Goal: Task Accomplishment & Management: Complete application form

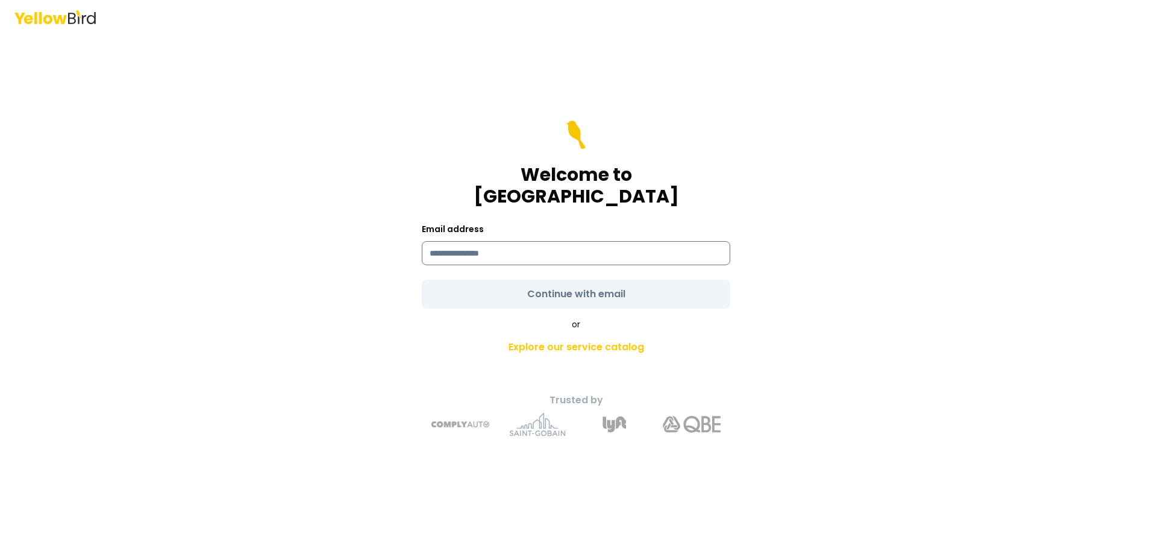
click at [656, 241] on input at bounding box center [576, 253] width 309 height 24
type input "**********"
click at [568, 284] on form "**********" at bounding box center [576, 215] width 309 height 188
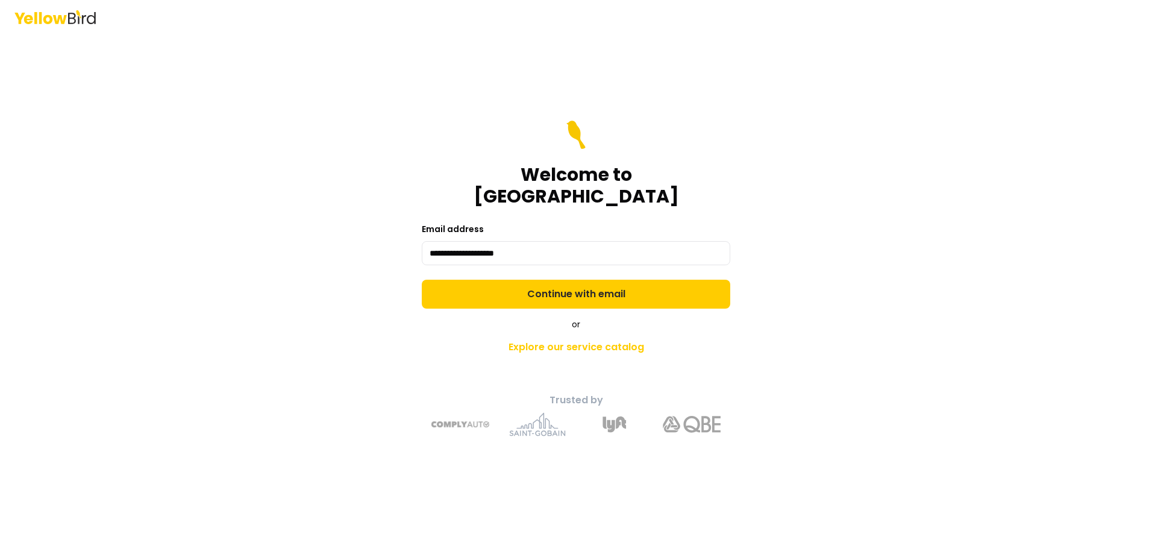
click at [568, 284] on button "Continue with email" at bounding box center [576, 294] width 309 height 29
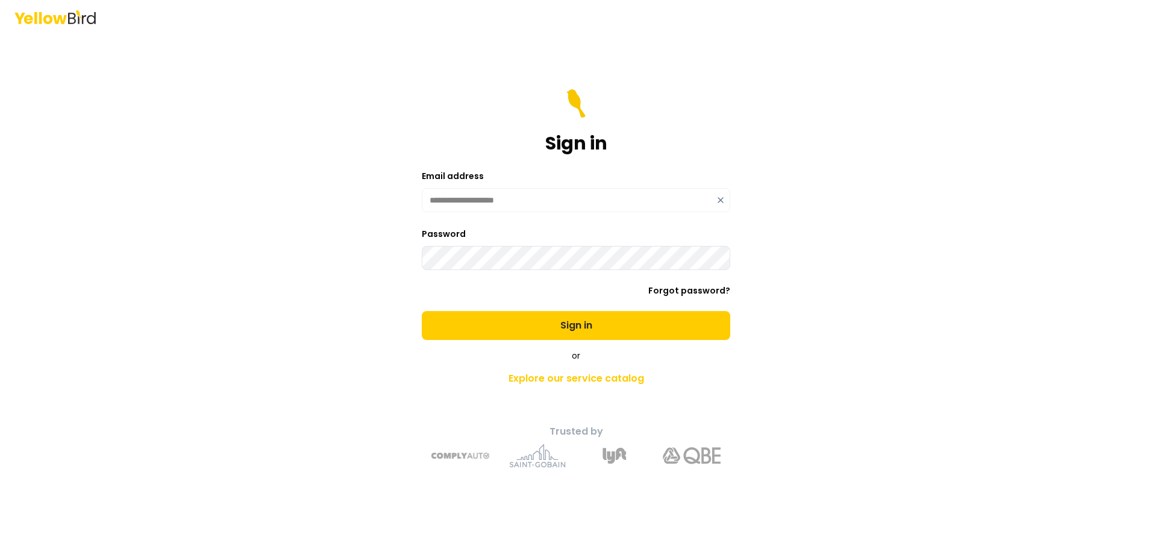
click at [422, 311] on button "Sign in" at bounding box center [576, 325] width 309 height 29
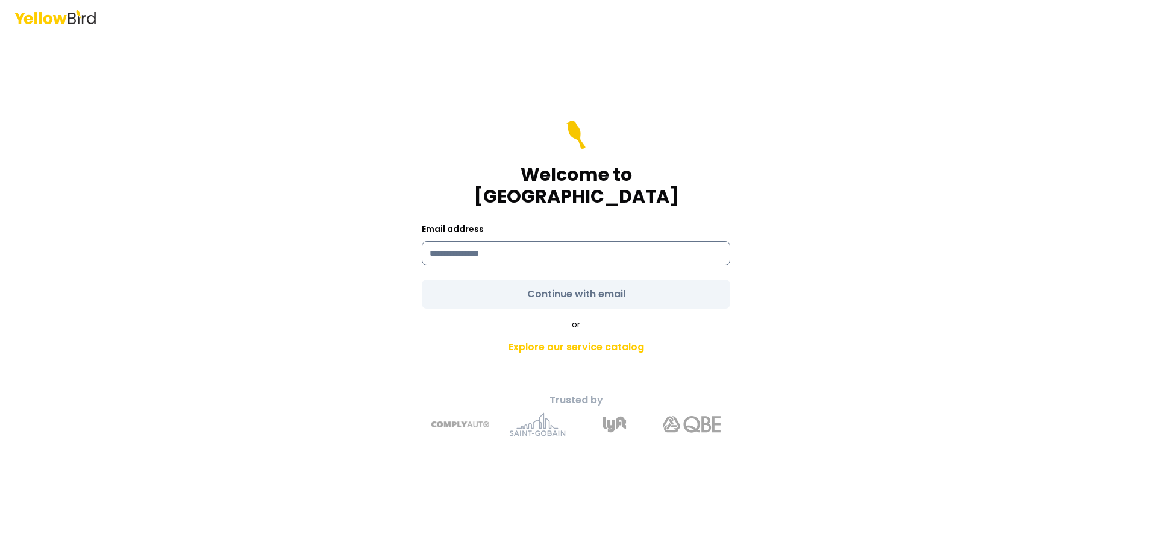
click at [640, 245] on input at bounding box center [576, 253] width 309 height 24
type input "**********"
click at [559, 286] on form "**********" at bounding box center [576, 215] width 309 height 188
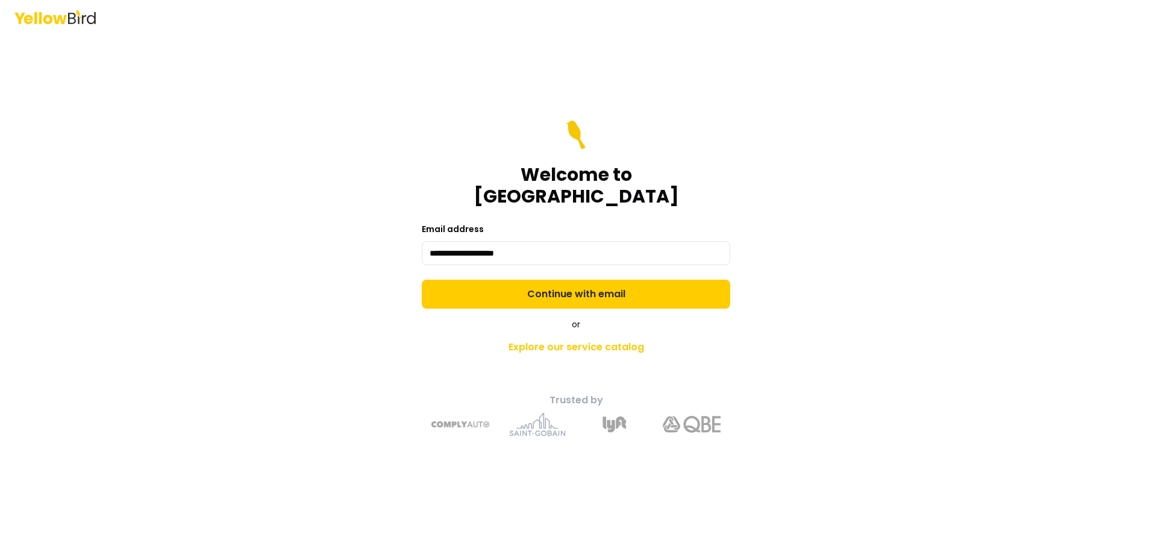
click at [559, 286] on button "Continue with email" at bounding box center [576, 294] width 309 height 29
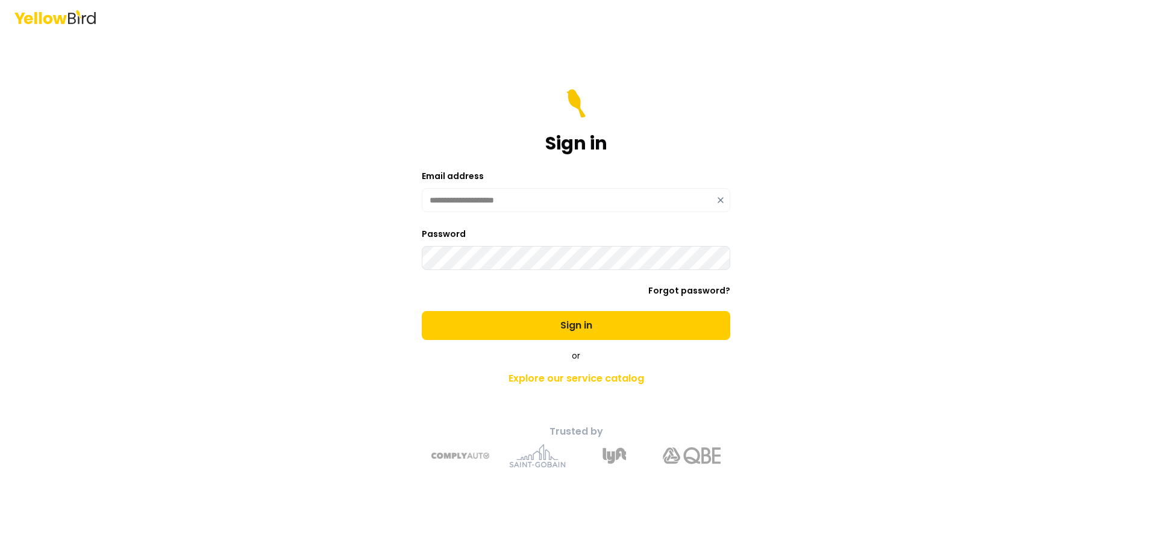
click at [422, 311] on button "Sign in" at bounding box center [576, 325] width 309 height 29
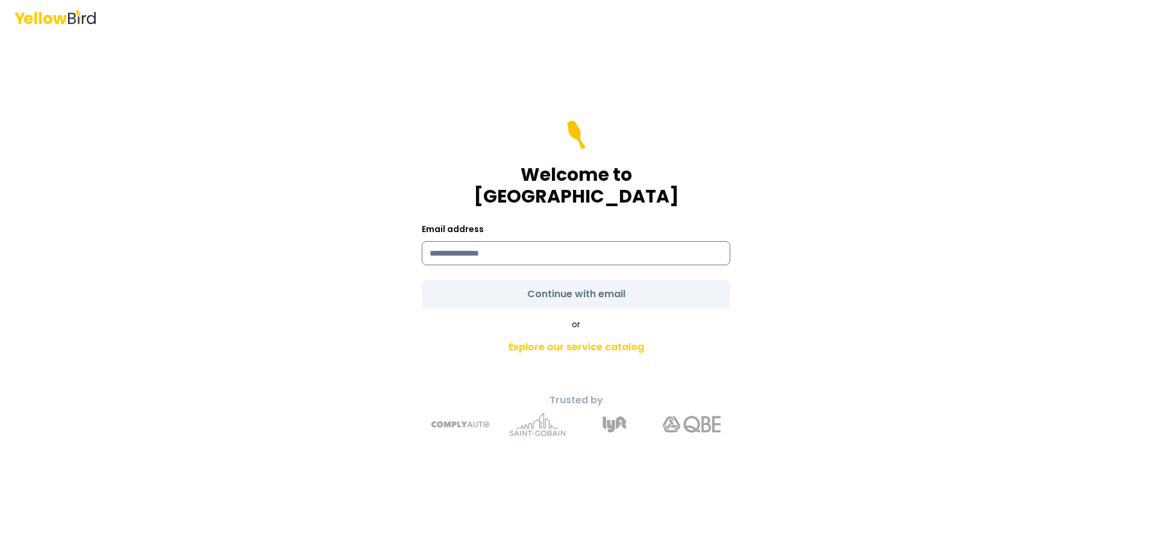
click at [641, 241] on input at bounding box center [576, 253] width 309 height 24
type input "**********"
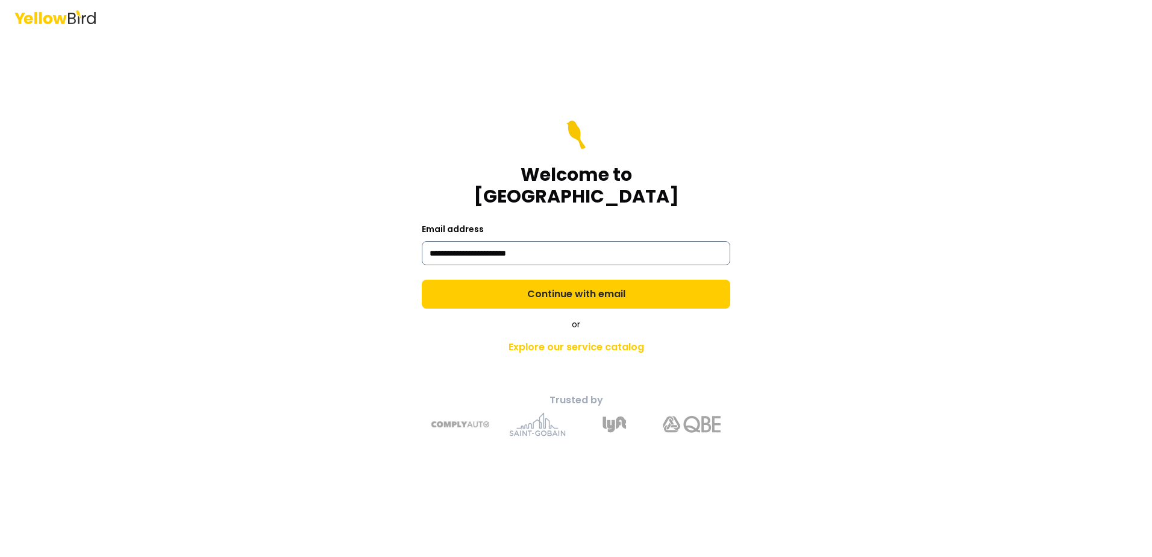
click link "Explore our service catalog" at bounding box center [576, 347] width 424 height 24
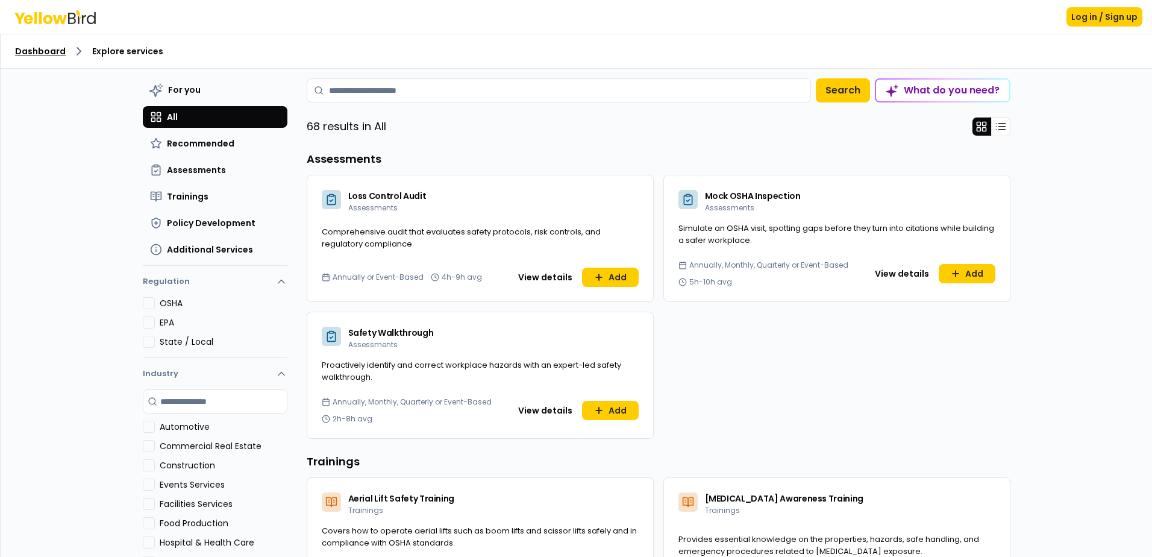
click at [44, 47] on link "Dashboard" at bounding box center [40, 51] width 51 height 12
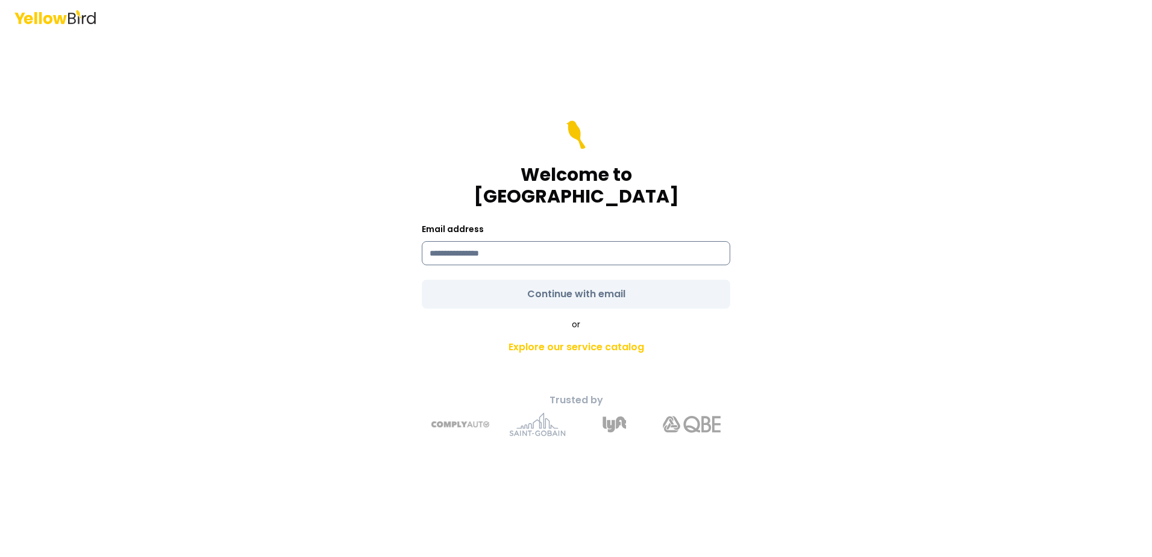
click at [503, 241] on input at bounding box center [576, 253] width 309 height 24
type input "**********"
click at [525, 272] on form "**********" at bounding box center [576, 215] width 309 height 188
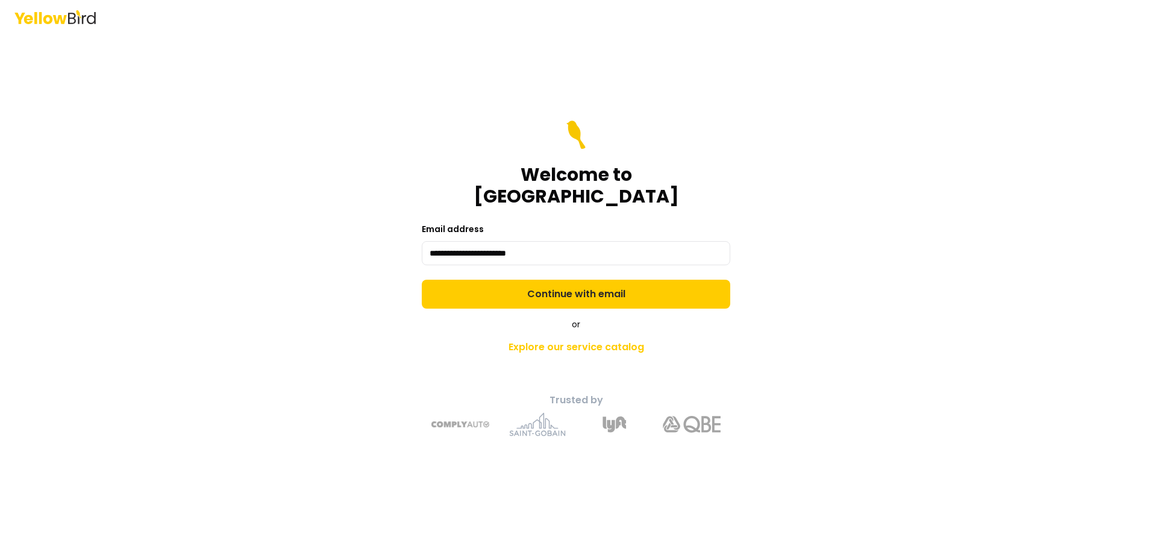
click at [525, 280] on button "Continue with email" at bounding box center [576, 294] width 309 height 29
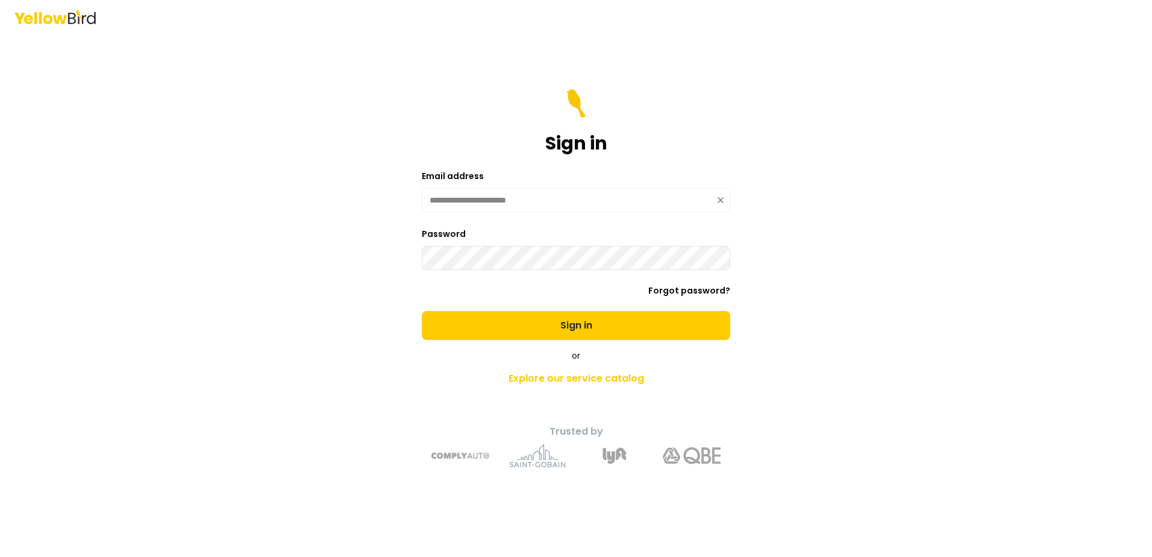
click at [422, 311] on button "Sign in" at bounding box center [576, 325] width 309 height 29
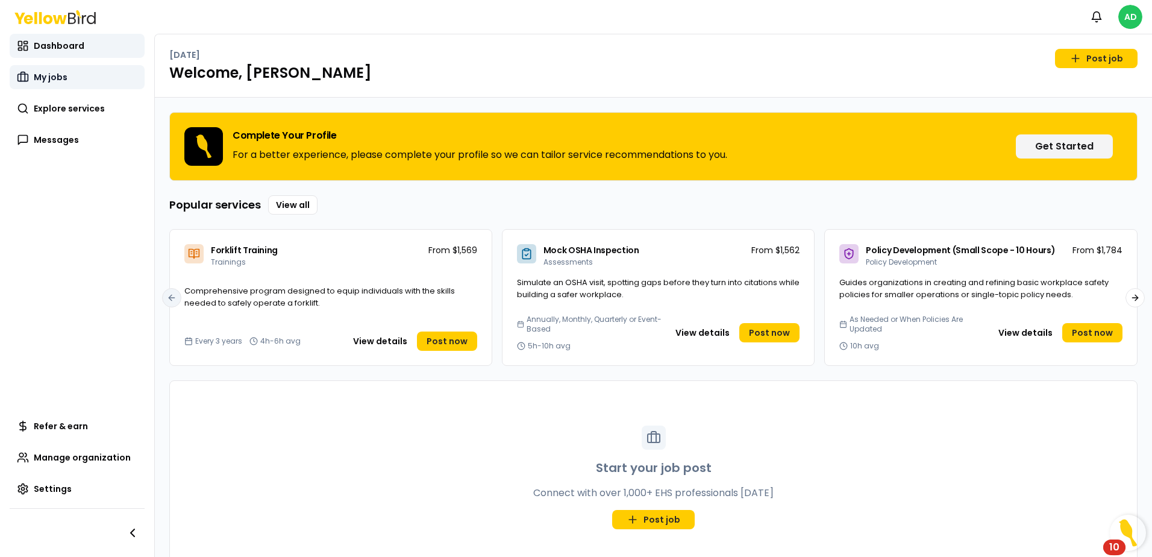
click at [58, 72] on span "My jobs" at bounding box center [51, 77] width 34 height 12
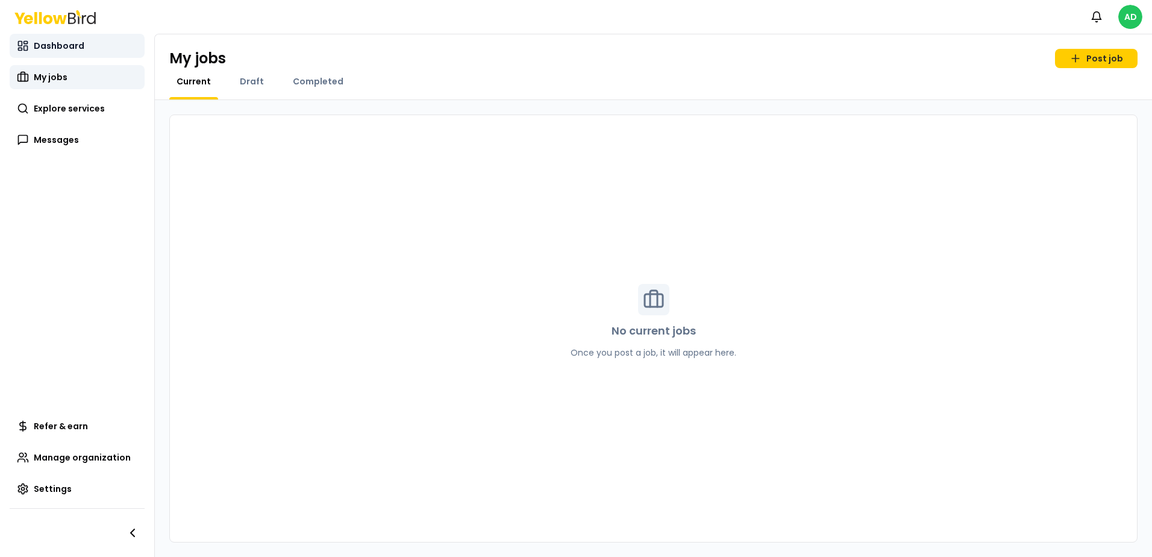
click at [57, 49] on span "Dashboard" at bounding box center [59, 46] width 51 height 12
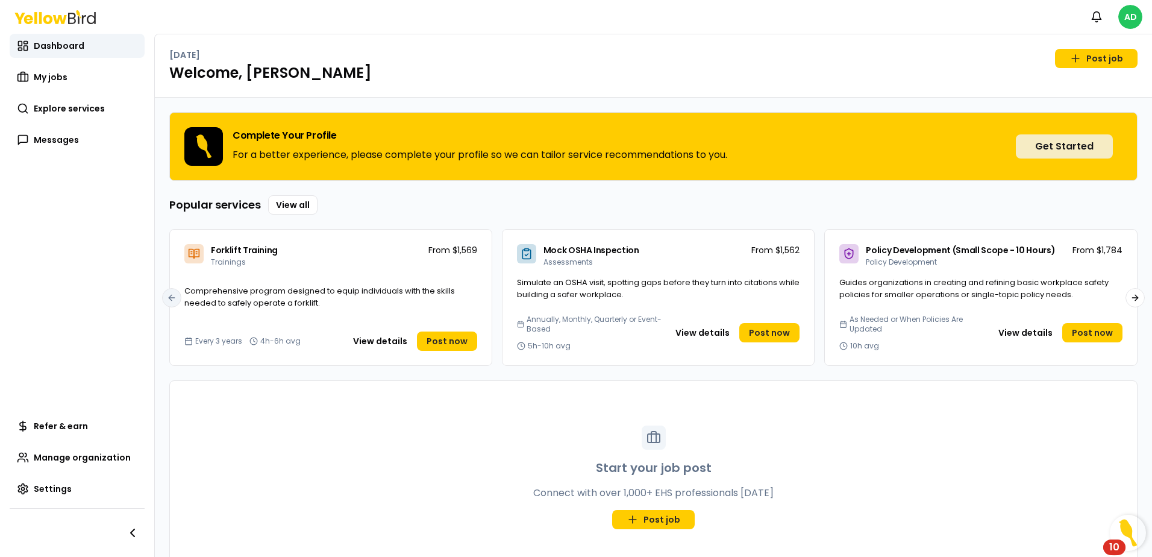
click at [1070, 151] on button "Get Started" at bounding box center [1064, 146] width 97 height 24
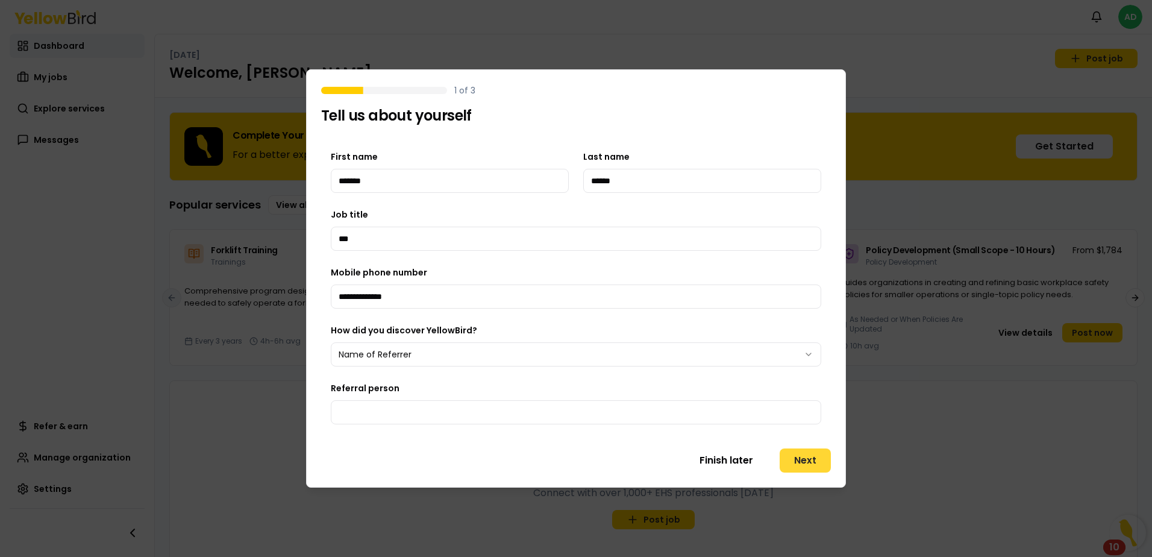
click at [797, 453] on button "Next" at bounding box center [805, 460] width 51 height 24
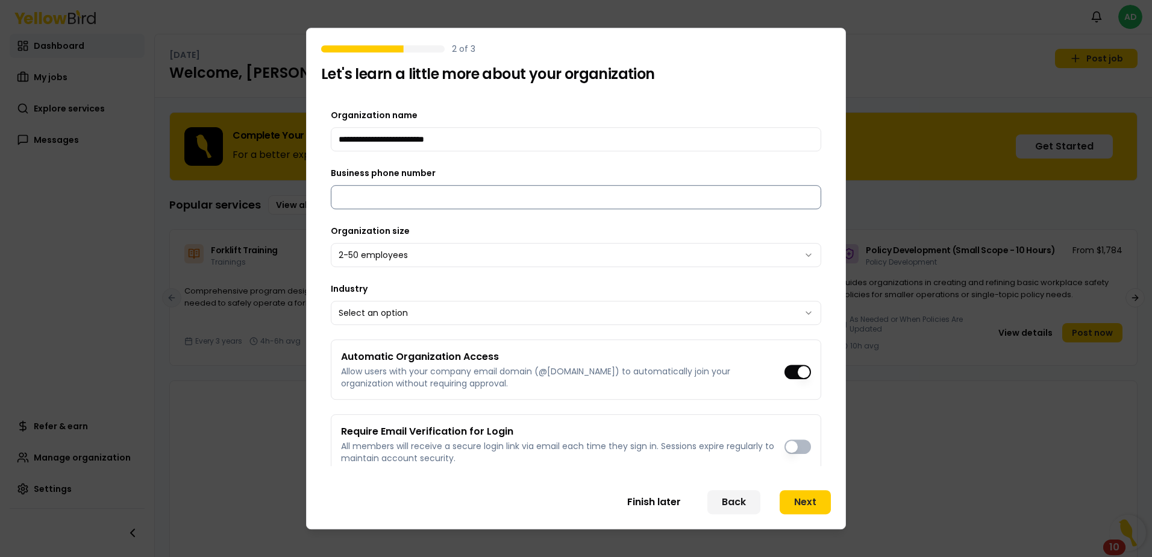
click at [631, 201] on input "Business phone number" at bounding box center [576, 197] width 491 height 24
type input "**********"
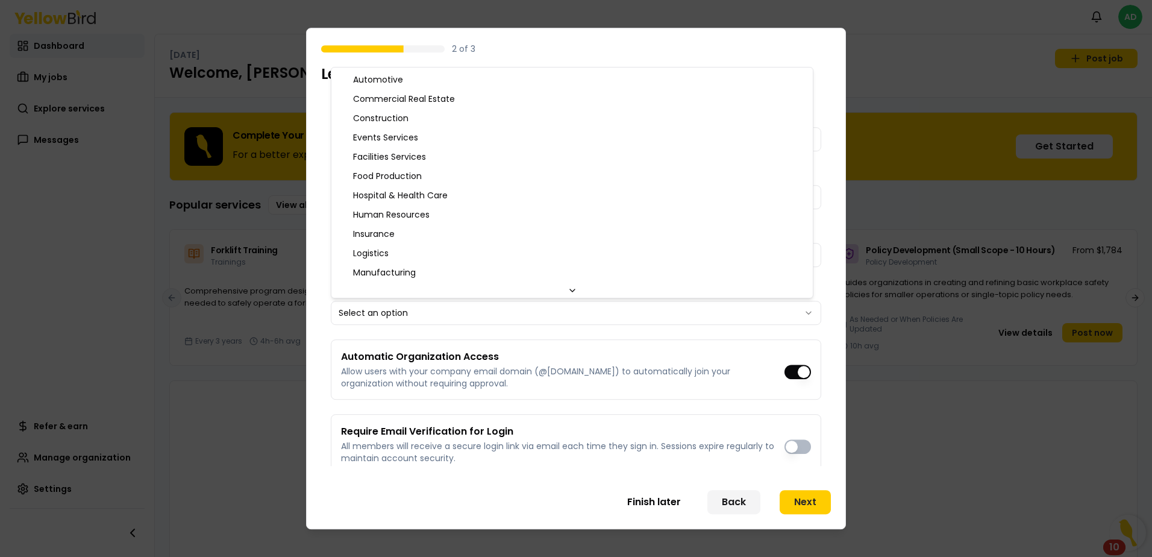
click at [677, 307] on body "Notifications AD Dashboard My jobs Explore services Messages Refer & earn Manag…" at bounding box center [576, 278] width 1152 height 557
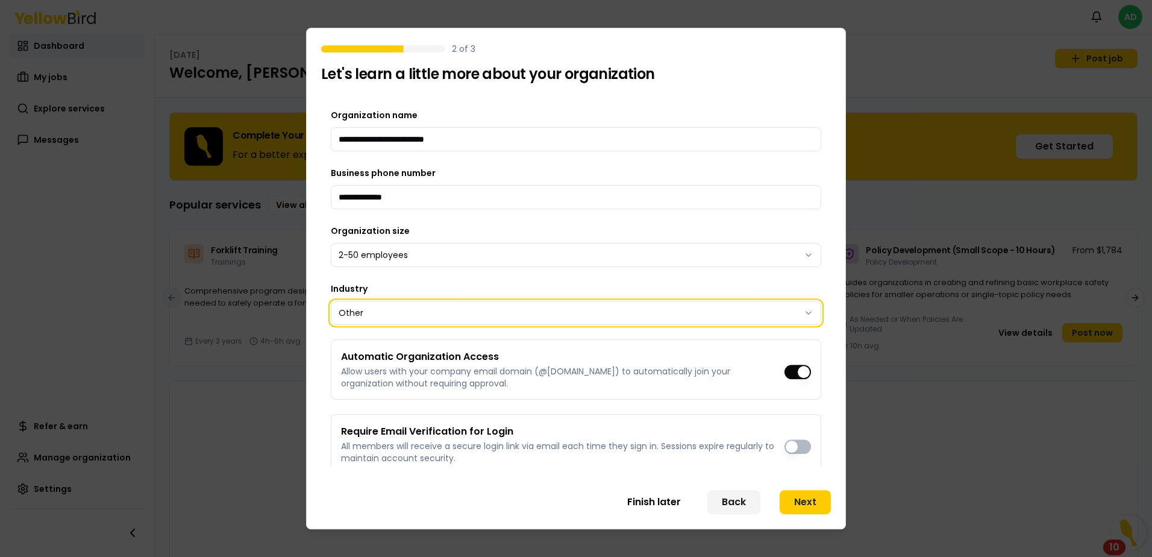
scroll to position [66, 0]
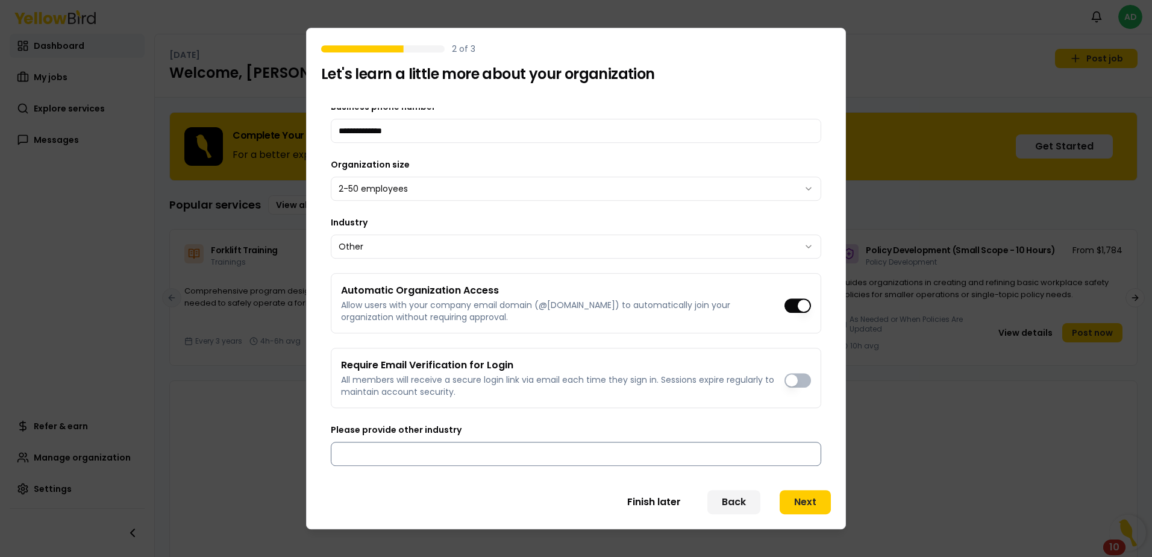
click at [660, 451] on input "Please provide other industry" at bounding box center [576, 454] width 491 height 24
type input "**********"
click at [797, 494] on button "Next" at bounding box center [805, 502] width 51 height 24
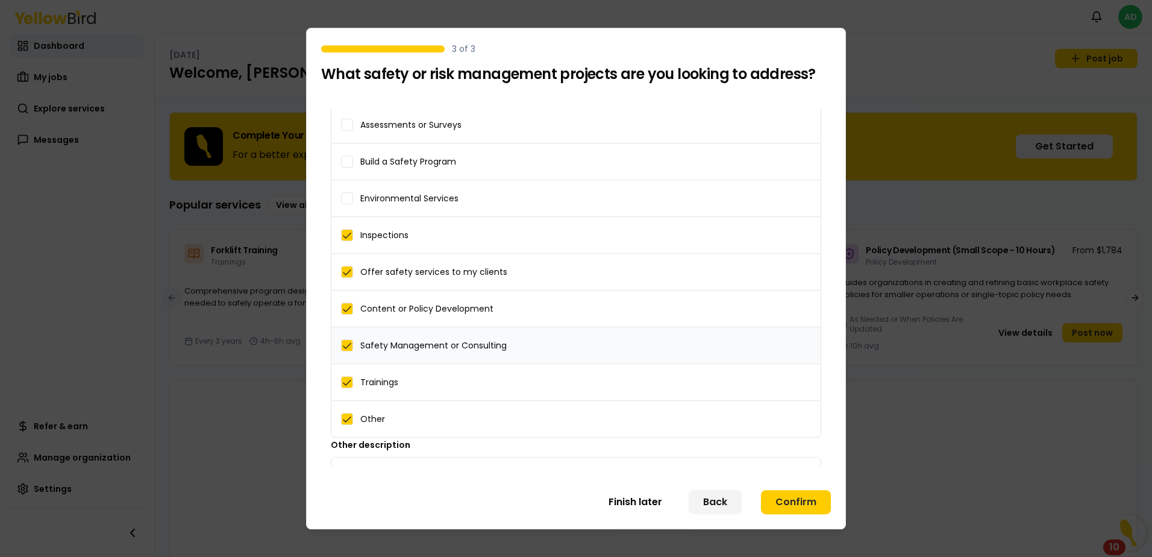
scroll to position [0, 0]
click at [443, 156] on label "Build a Safety Program" at bounding box center [575, 163] width 489 height 36
click at [353, 157] on button "Build a Safety Program" at bounding box center [347, 163] width 12 height 12
click at [424, 196] on span "Environmental Services" at bounding box center [409, 200] width 98 height 8
click at [353, 195] on button "Environmental Services" at bounding box center [347, 200] width 12 height 12
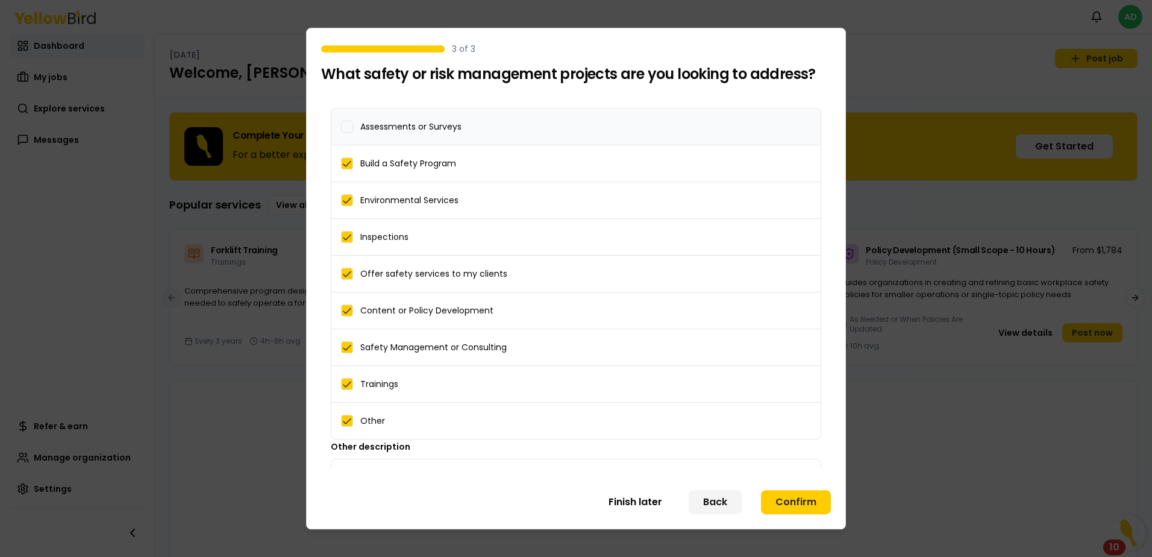
click at [423, 134] on label "Assessments or Surveys" at bounding box center [575, 126] width 489 height 36
click at [353, 133] on button "Assessments or Surveys" at bounding box center [347, 127] width 12 height 12
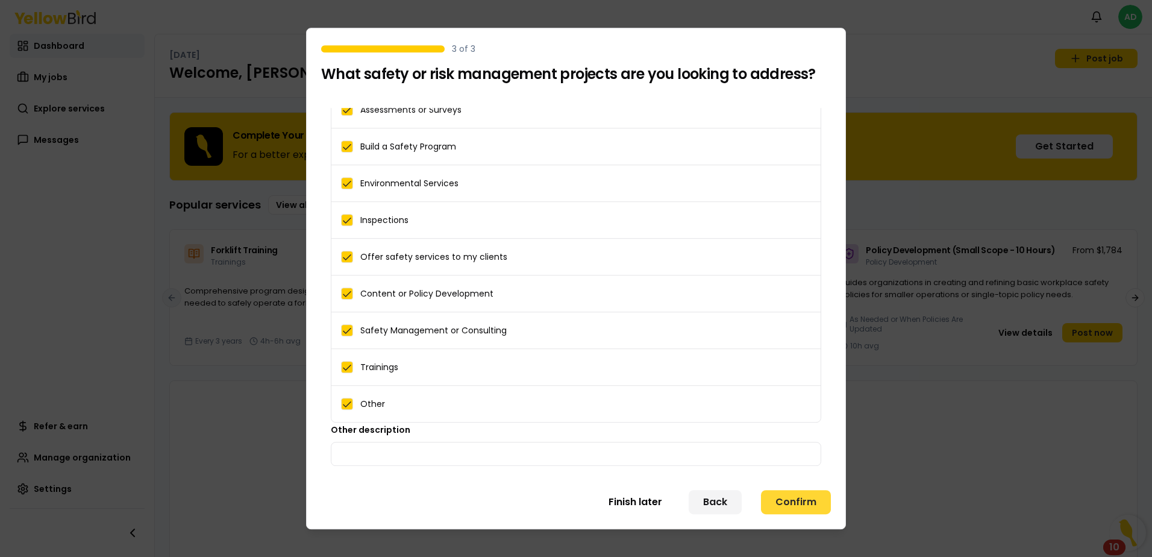
click at [786, 510] on button "Confirm" at bounding box center [796, 502] width 70 height 24
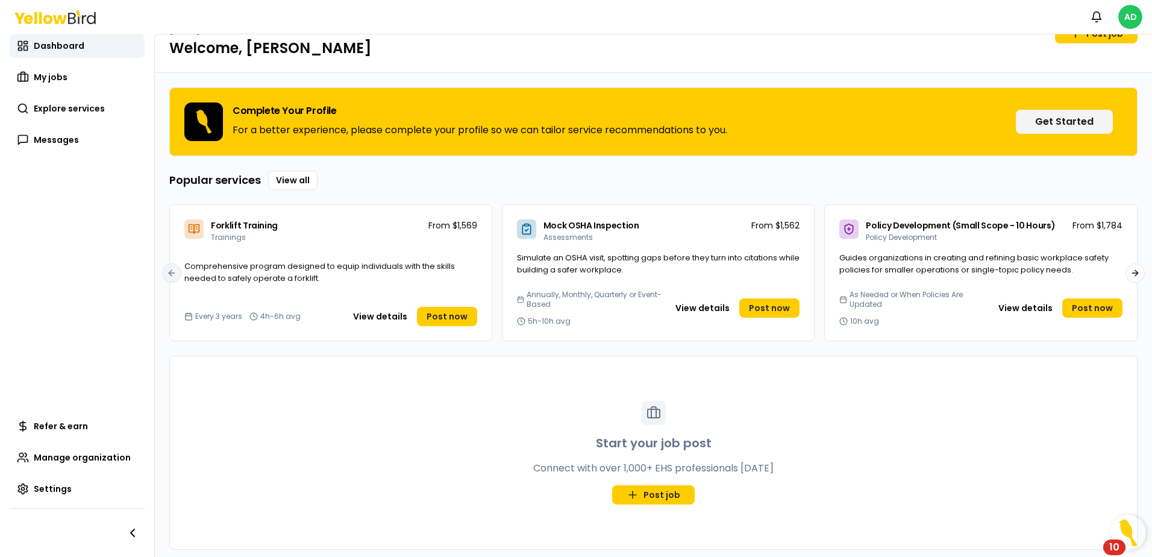
scroll to position [32, 0]
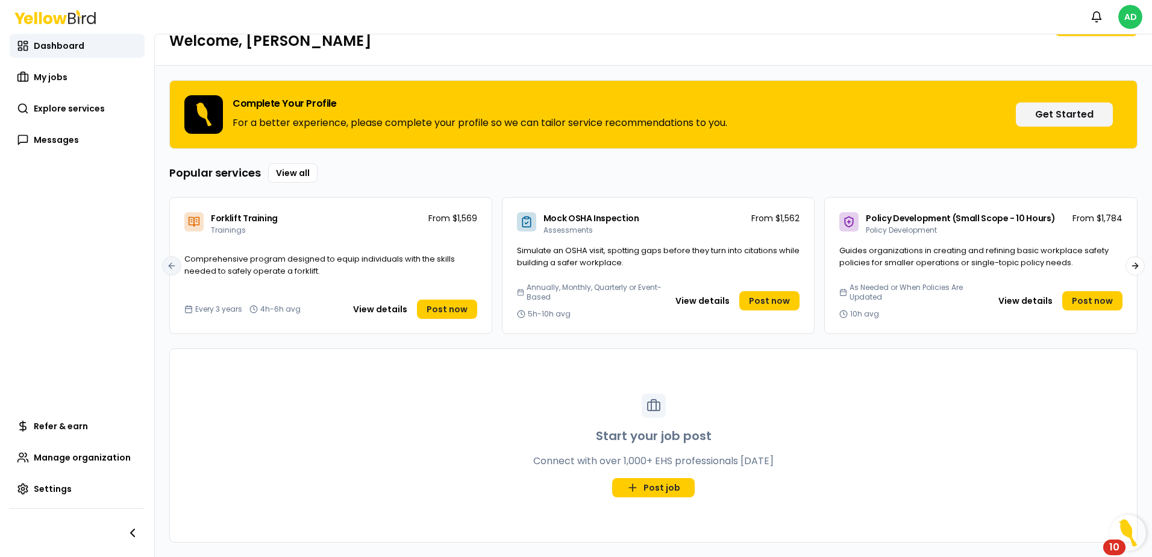
click at [1115, 552] on div "10" at bounding box center [1114, 555] width 10 height 16
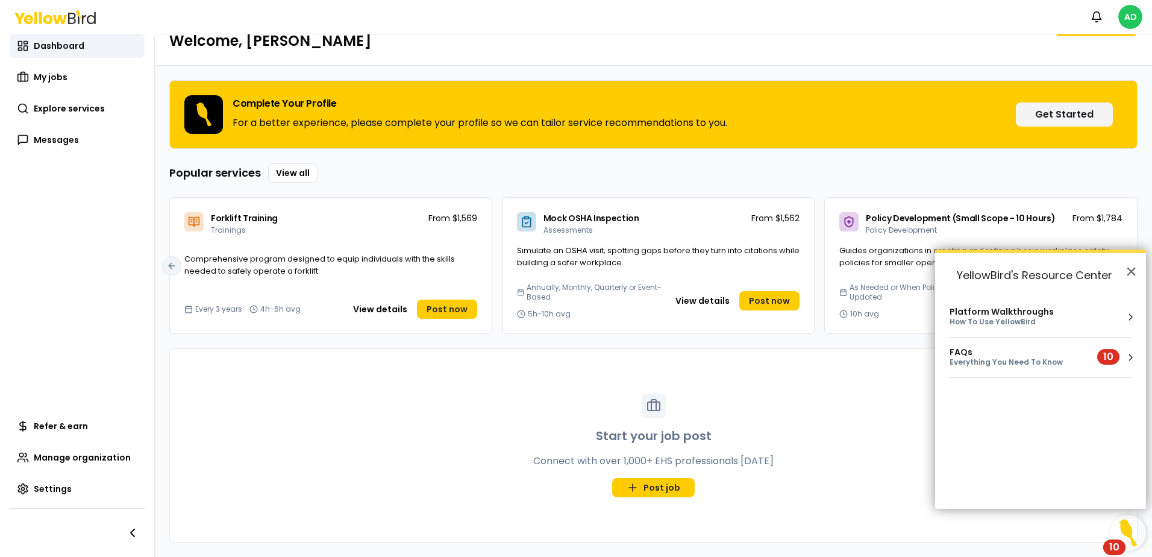
click at [1114, 357] on div "10" at bounding box center [1108, 357] width 22 height 16
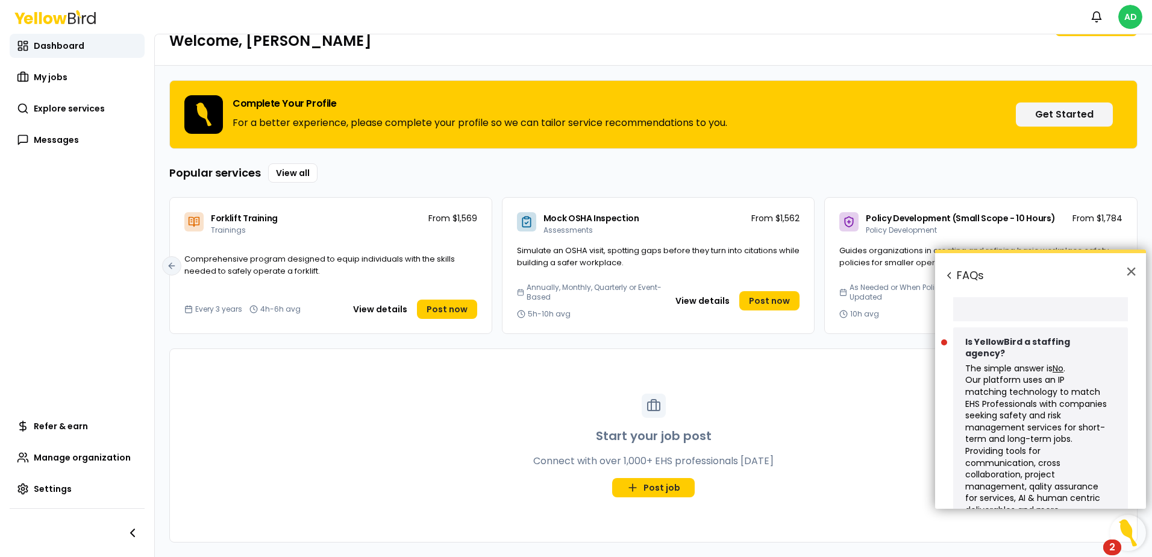
scroll to position [1460, 0]
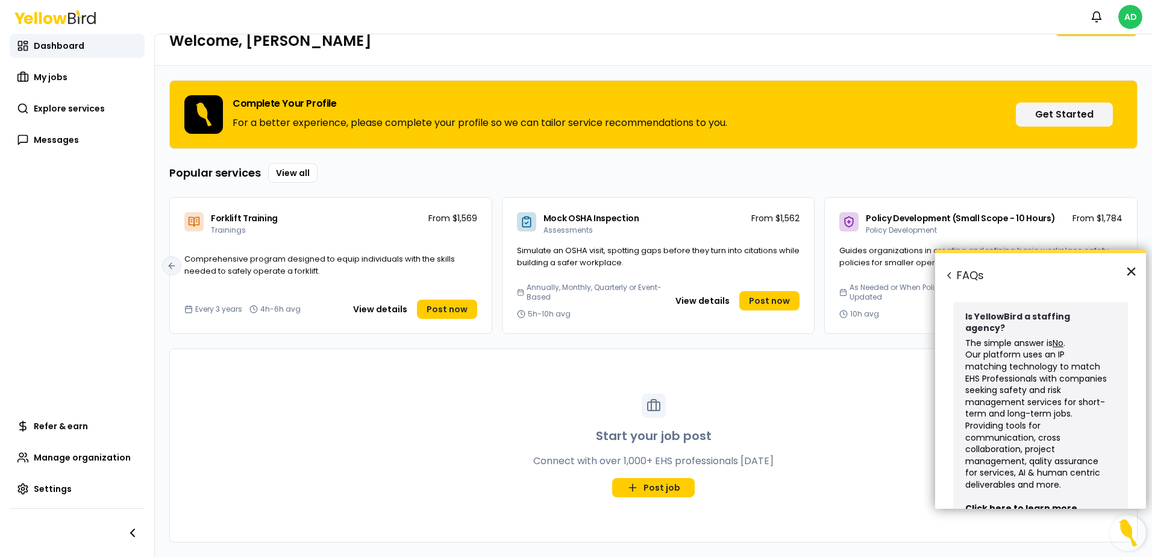
click at [1130, 269] on button "×" at bounding box center [1131, 271] width 11 height 19
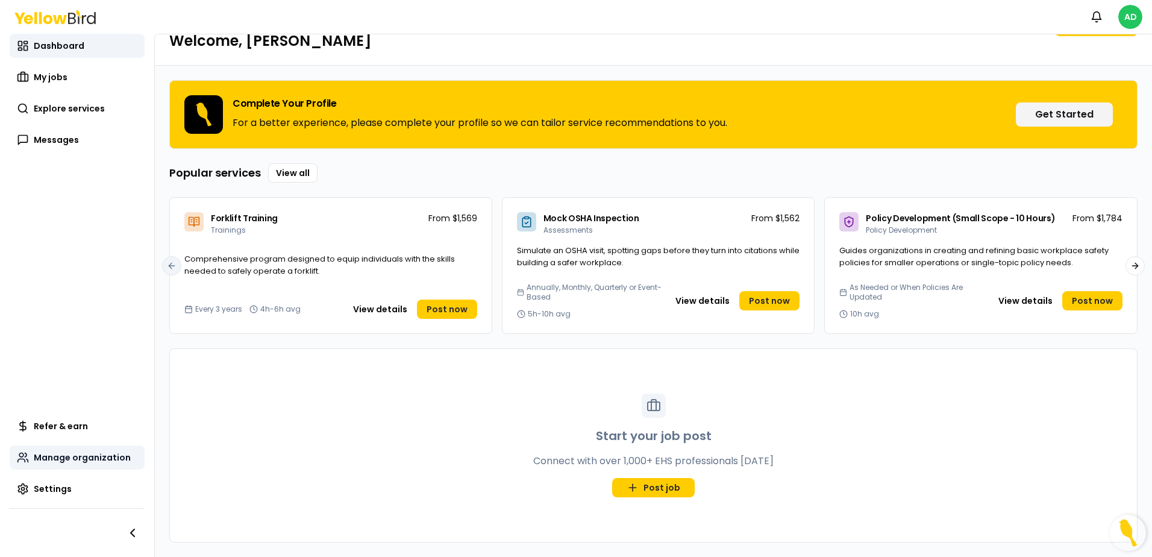
click at [55, 459] on span "Manage organization" at bounding box center [82, 457] width 97 height 12
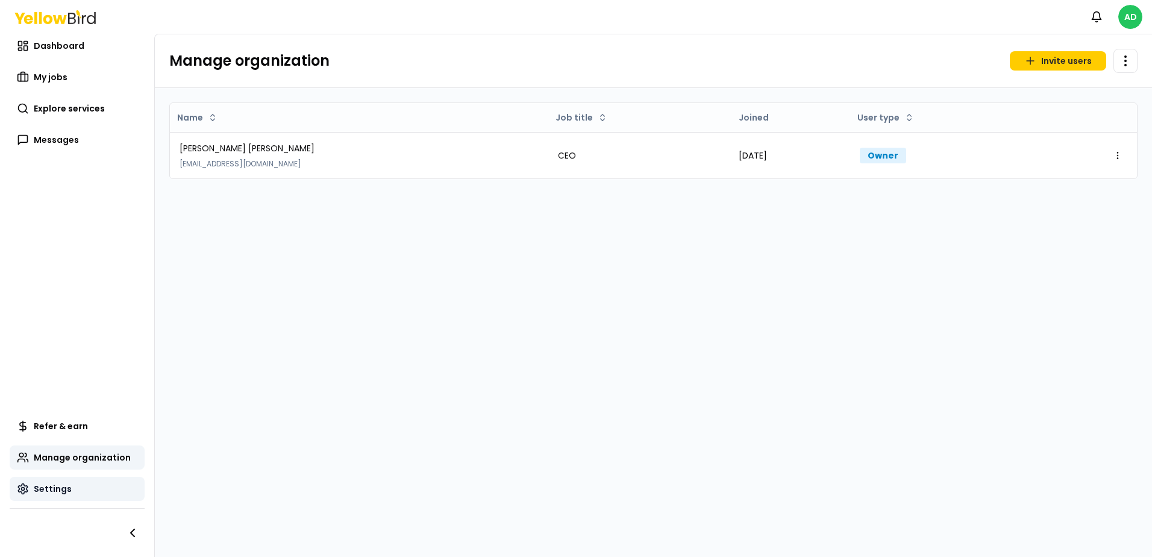
click at [58, 493] on span "Settings" at bounding box center [53, 489] width 38 height 12
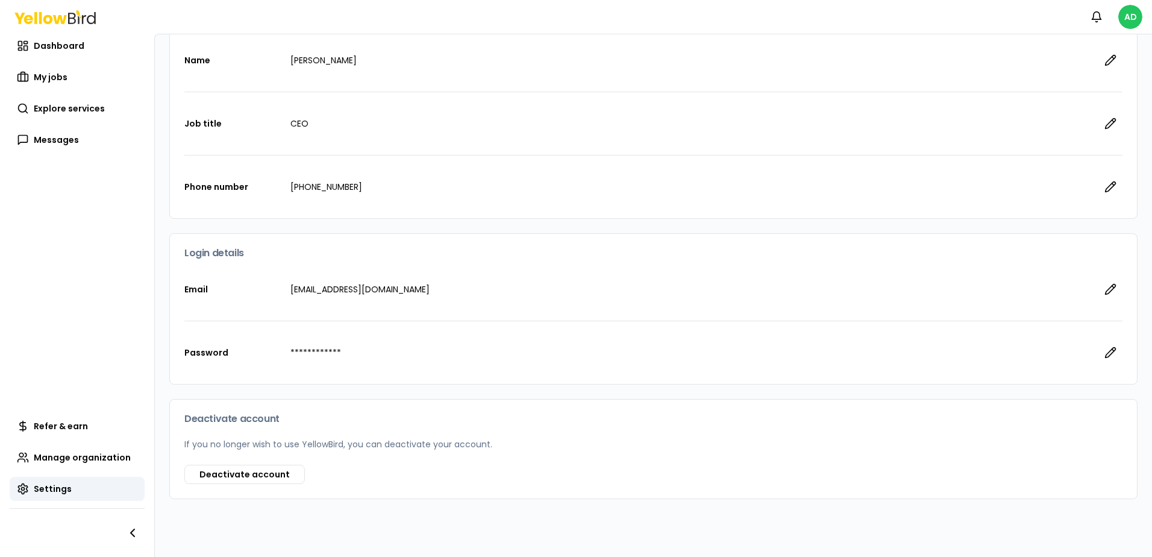
scroll to position [127, 0]
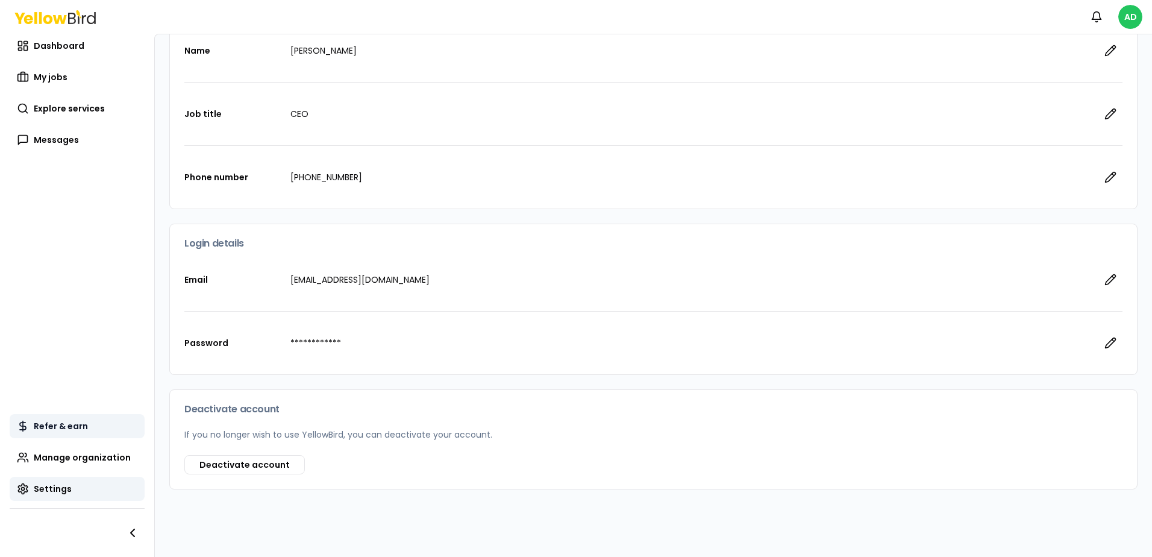
click at [58, 427] on span "Refer & earn" at bounding box center [61, 426] width 54 height 12
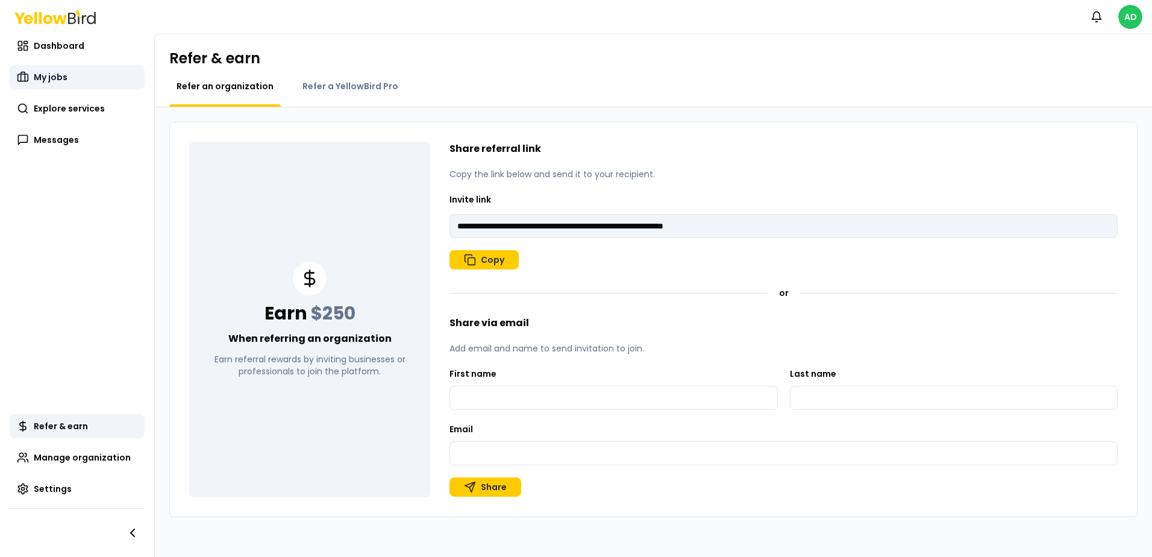
click at [80, 71] on link "My jobs" at bounding box center [77, 77] width 135 height 24
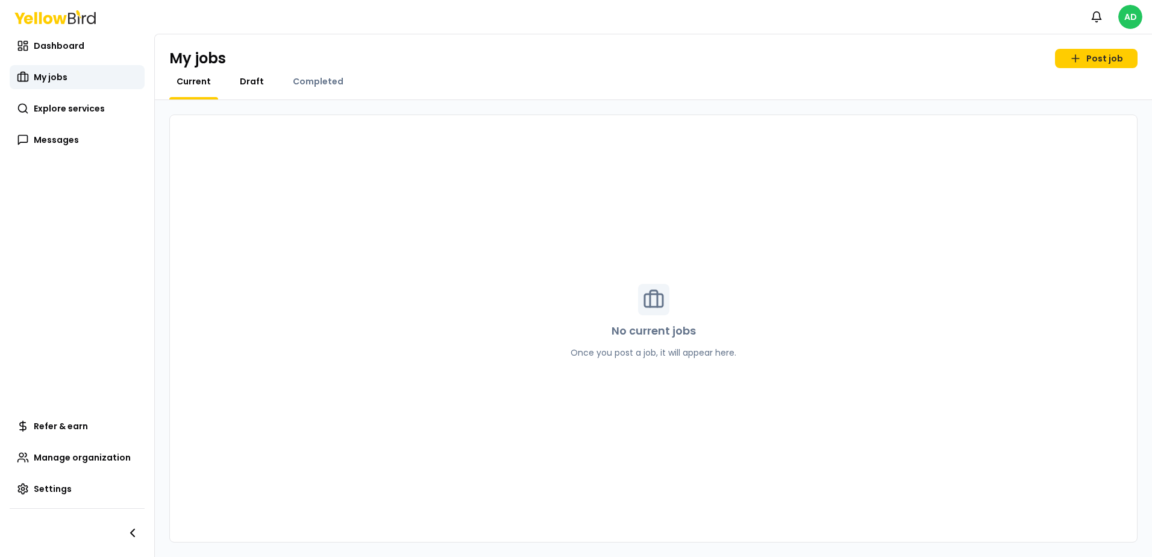
click at [245, 75] on span "Draft" at bounding box center [252, 81] width 24 height 12
click at [293, 74] on div "My jobs Post job Current Draft Completed" at bounding box center [653, 67] width 997 height 66
click at [184, 80] on span "Current" at bounding box center [194, 81] width 34 height 12
click at [60, 47] on span "Dashboard" at bounding box center [59, 46] width 51 height 12
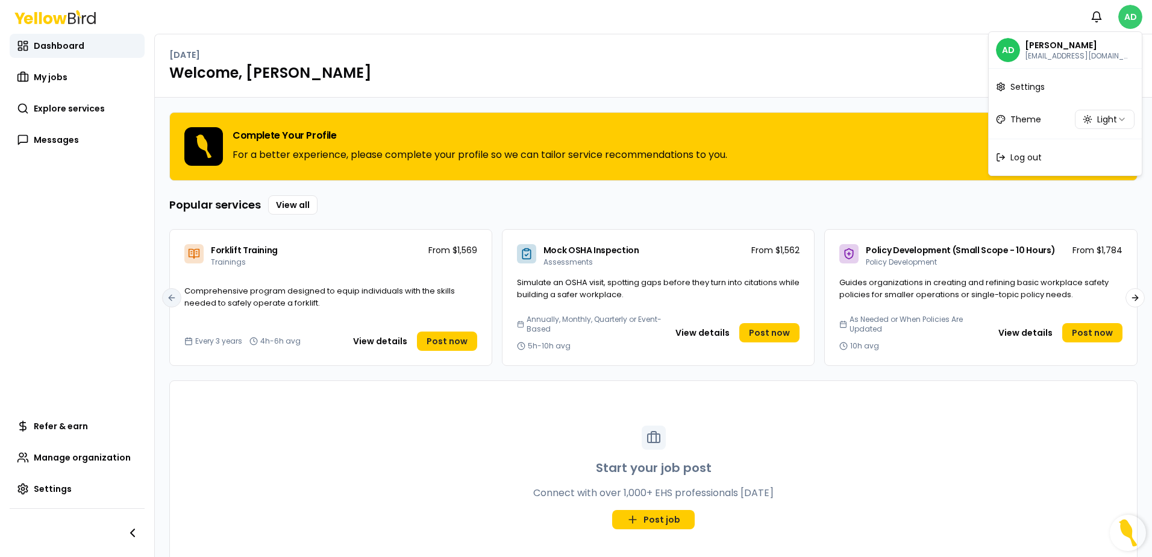
click at [1124, 10] on html "Notifications AD Dashboard My jobs Explore services Messages Refer & earn Manag…" at bounding box center [576, 278] width 1152 height 557
click at [1129, 113] on html "Notifications AD Dashboard My jobs Explore services Messages Refer & earn Manag…" at bounding box center [576, 278] width 1152 height 557
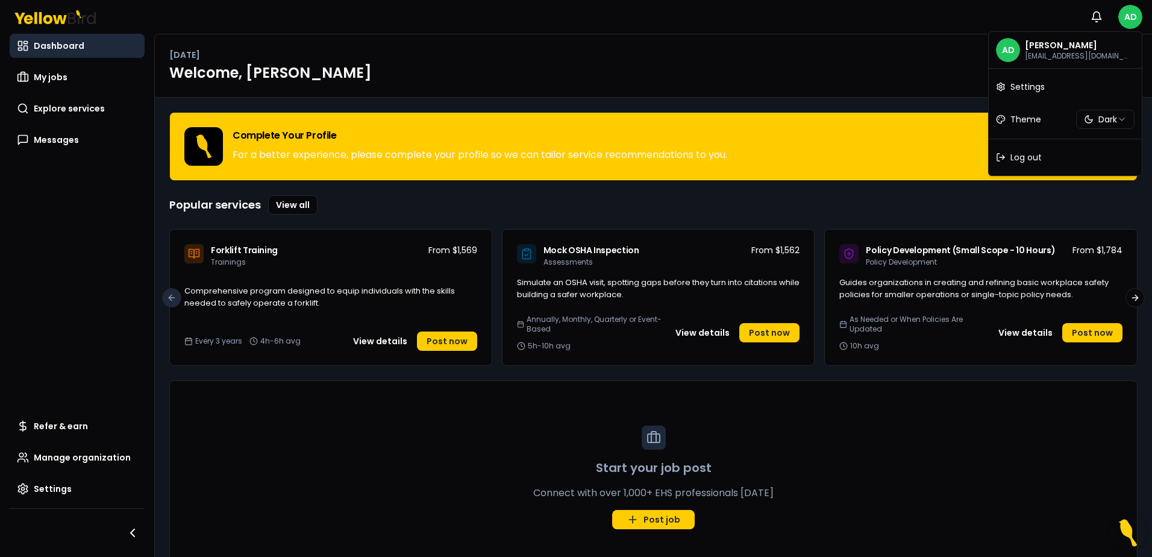
click at [836, 70] on html "Notifications AD Dashboard My jobs Explore services Messages Refer & earn Manag…" at bounding box center [576, 278] width 1152 height 557
